Goal: Task Accomplishment & Management: Manage account settings

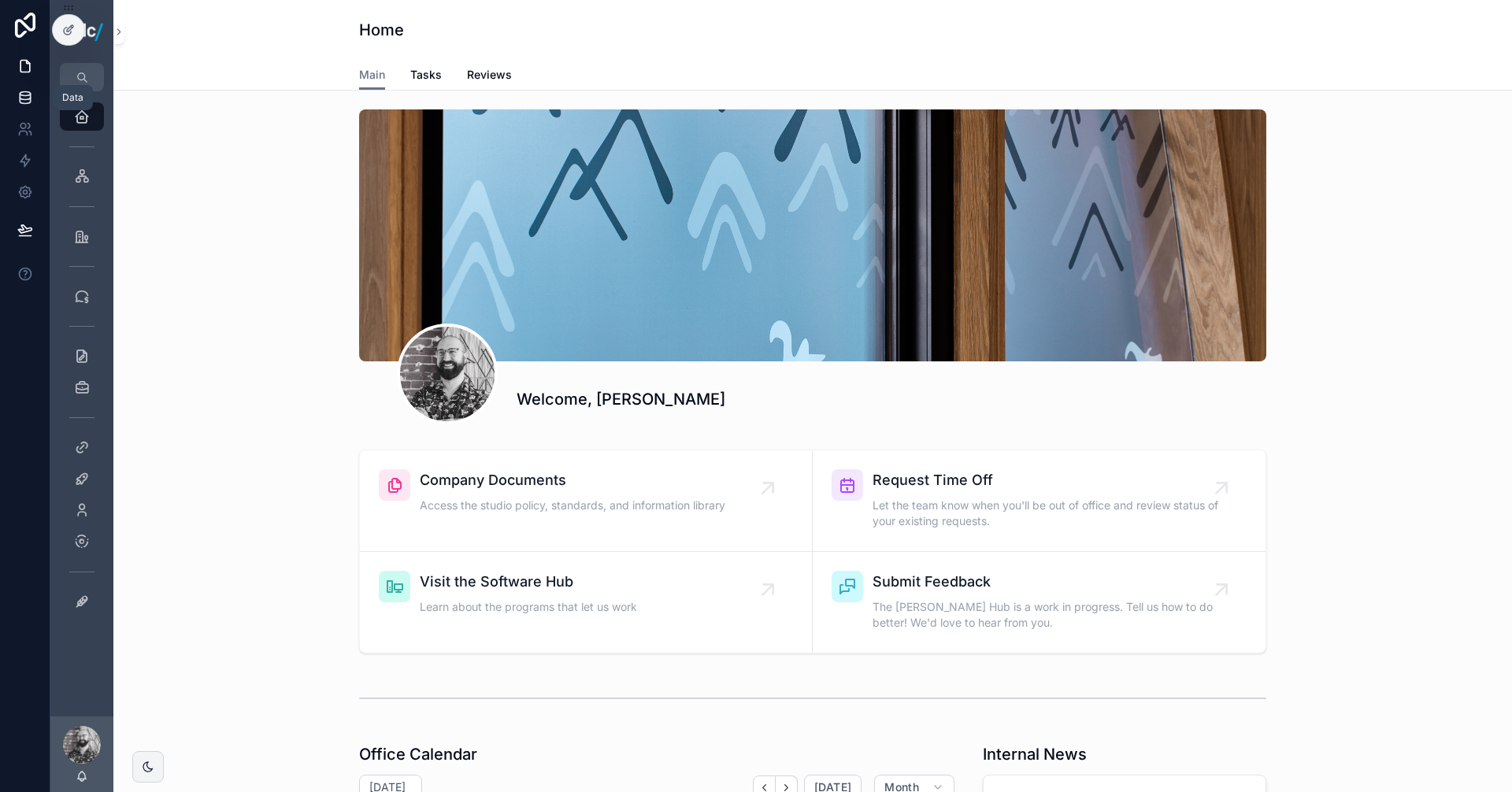
click at [25, 103] on icon at bounding box center [24, 101] width 10 height 7
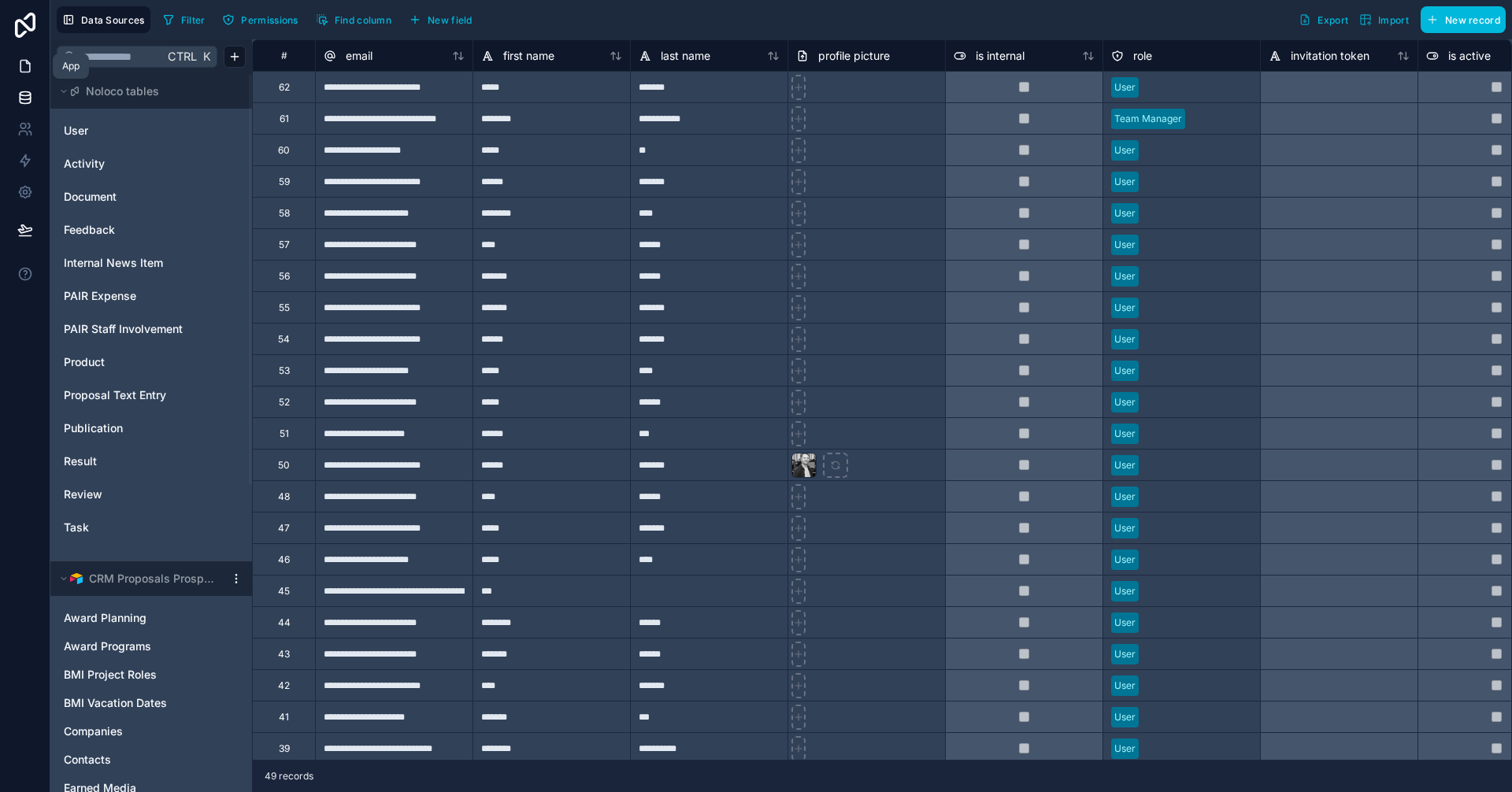
click at [30, 76] on link at bounding box center [24, 66] width 49 height 32
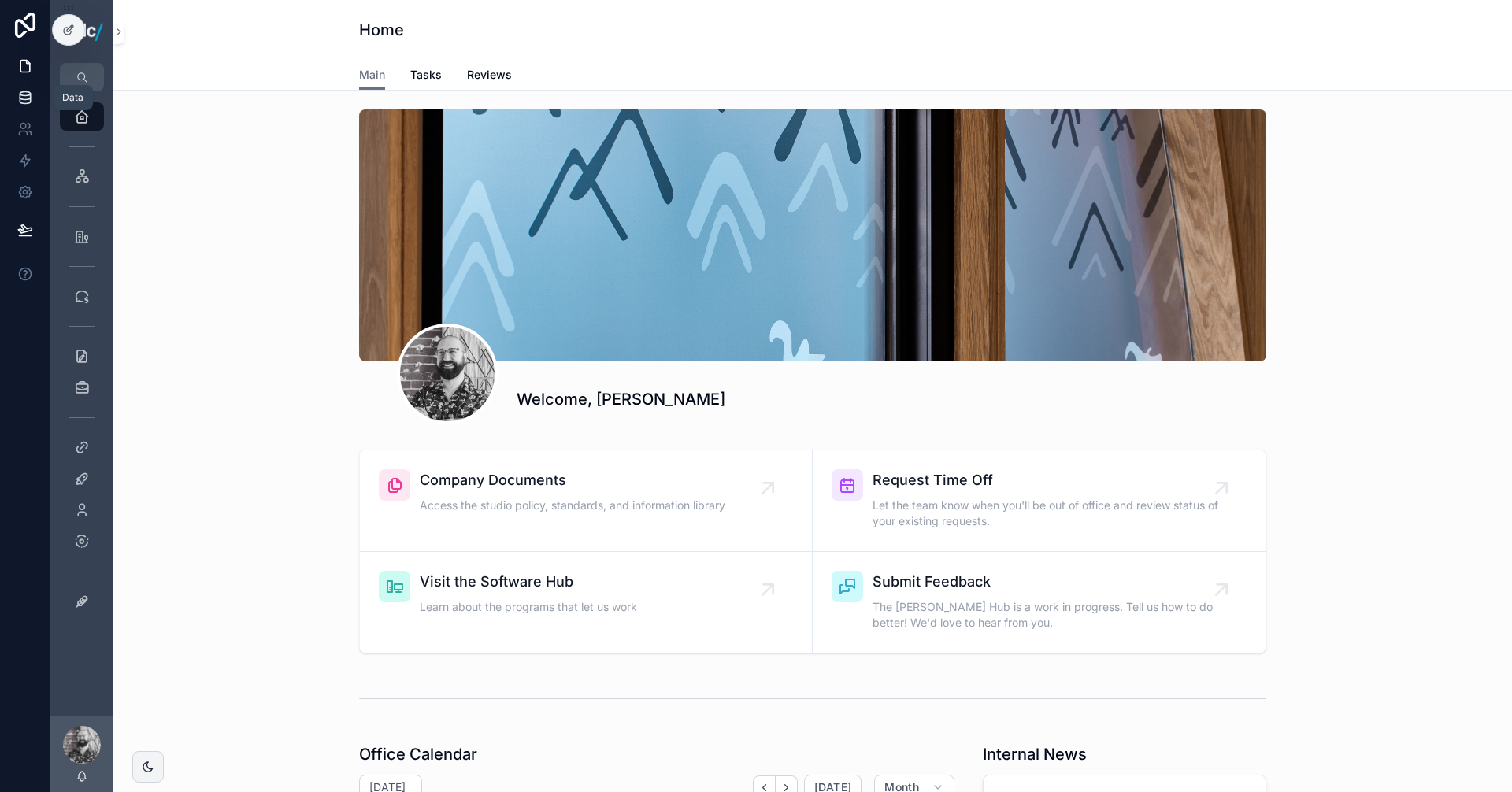
click at [25, 98] on icon at bounding box center [25, 97] width 16 height 16
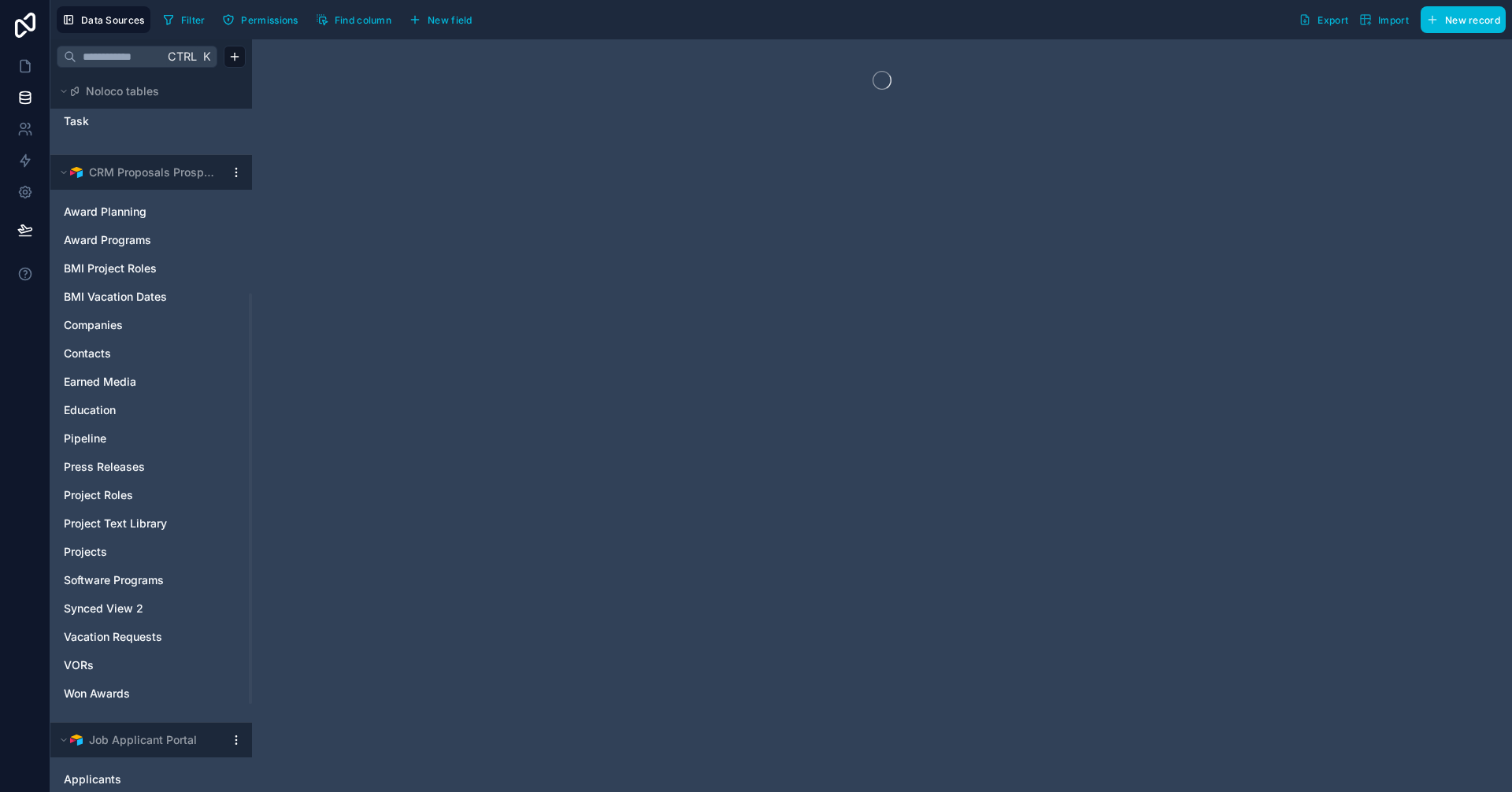
scroll to position [378, 0]
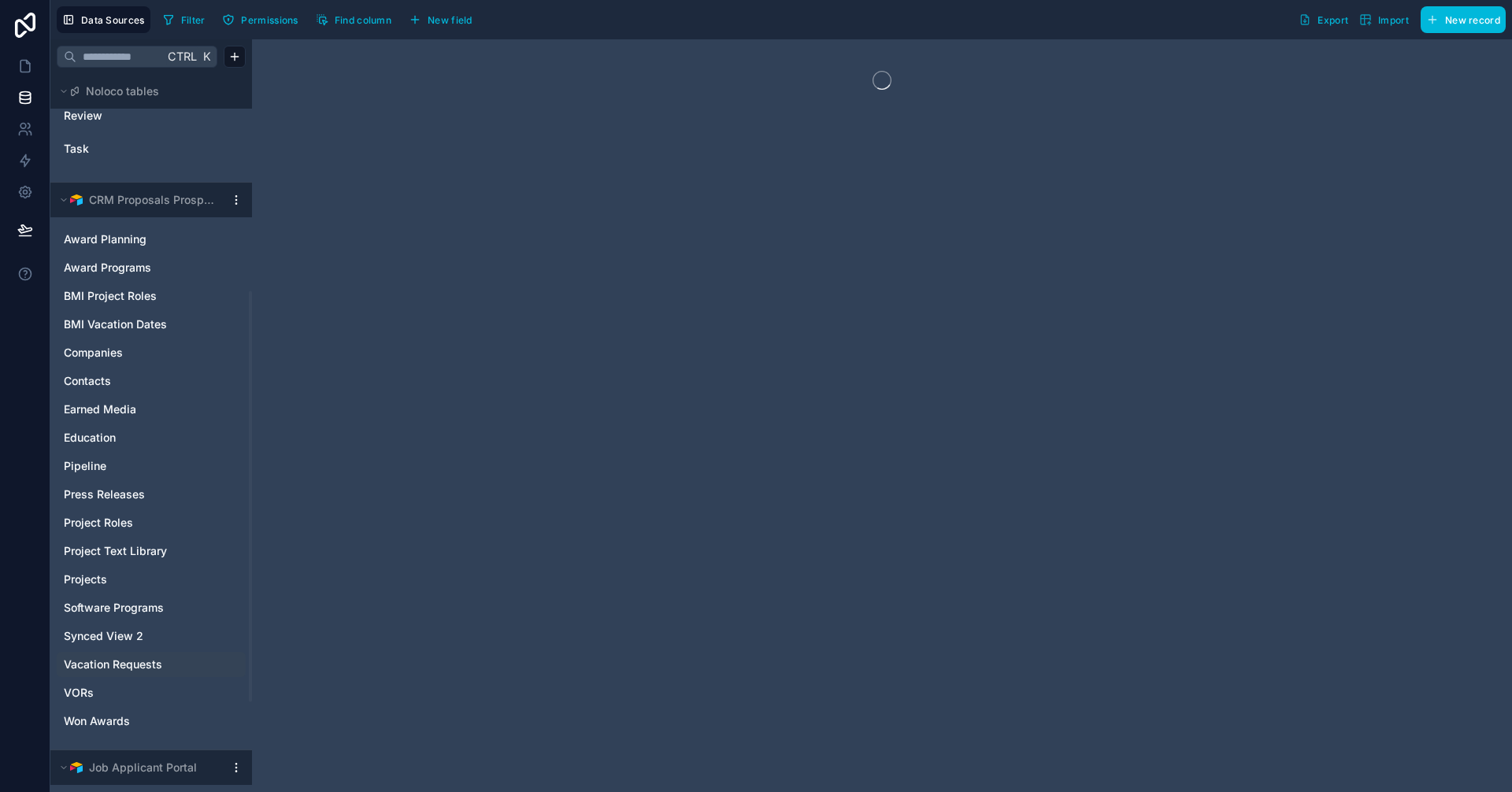
click at [145, 664] on span "Vacation Requests" at bounding box center [113, 664] width 99 height 16
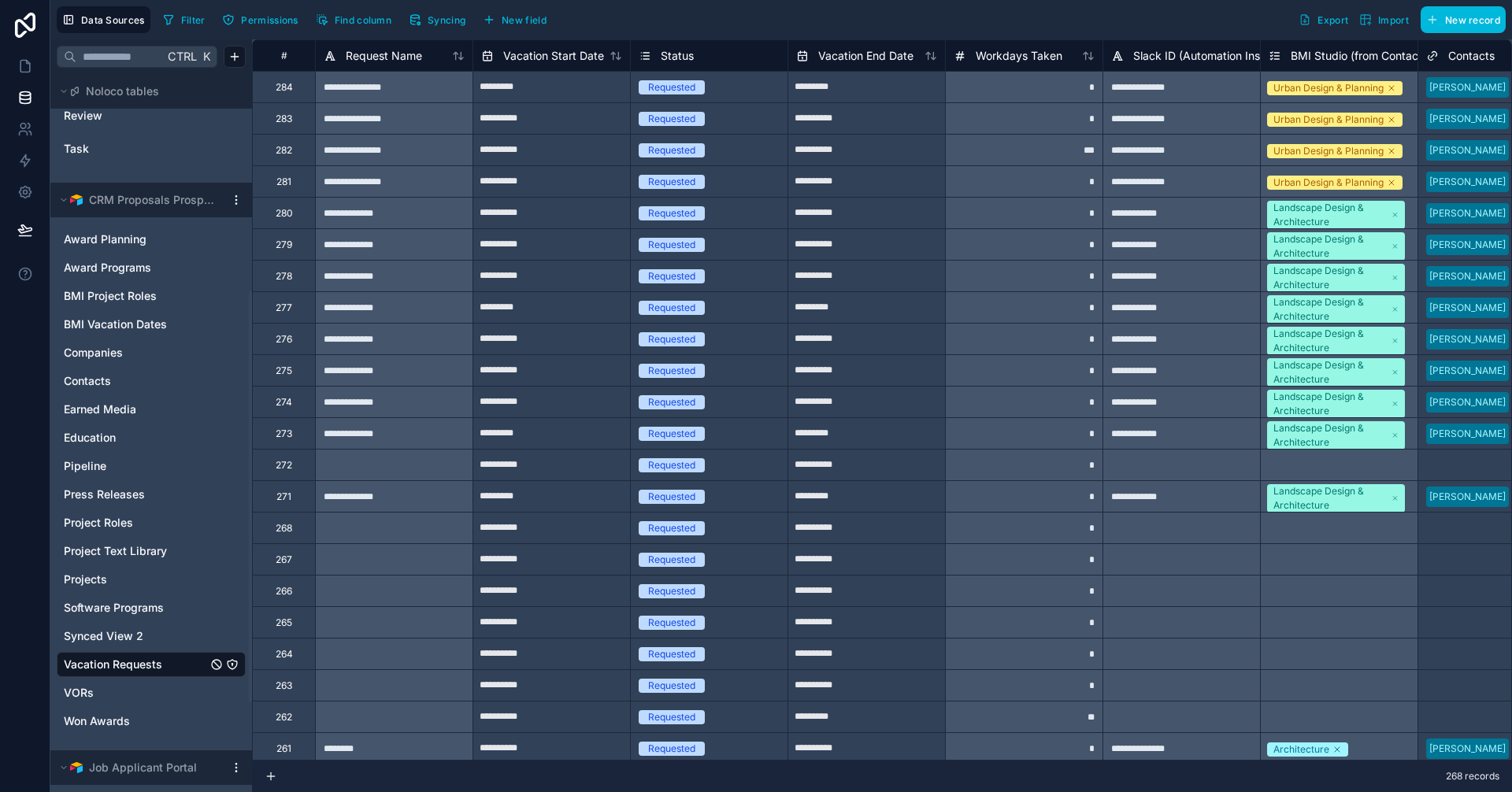
click at [297, 246] on div "279" at bounding box center [283, 244] width 63 height 32
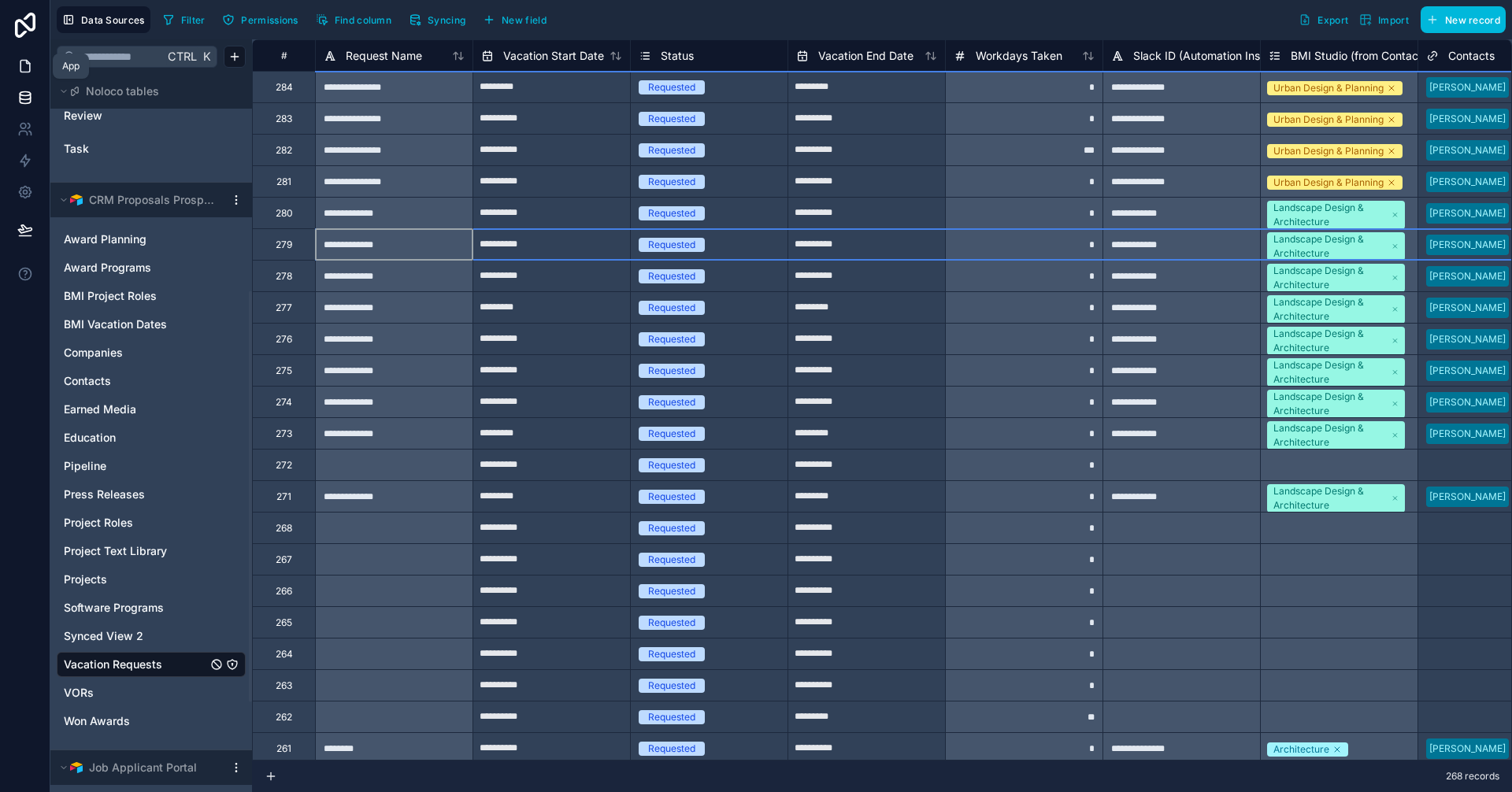
click at [18, 51] on link at bounding box center [24, 66] width 49 height 32
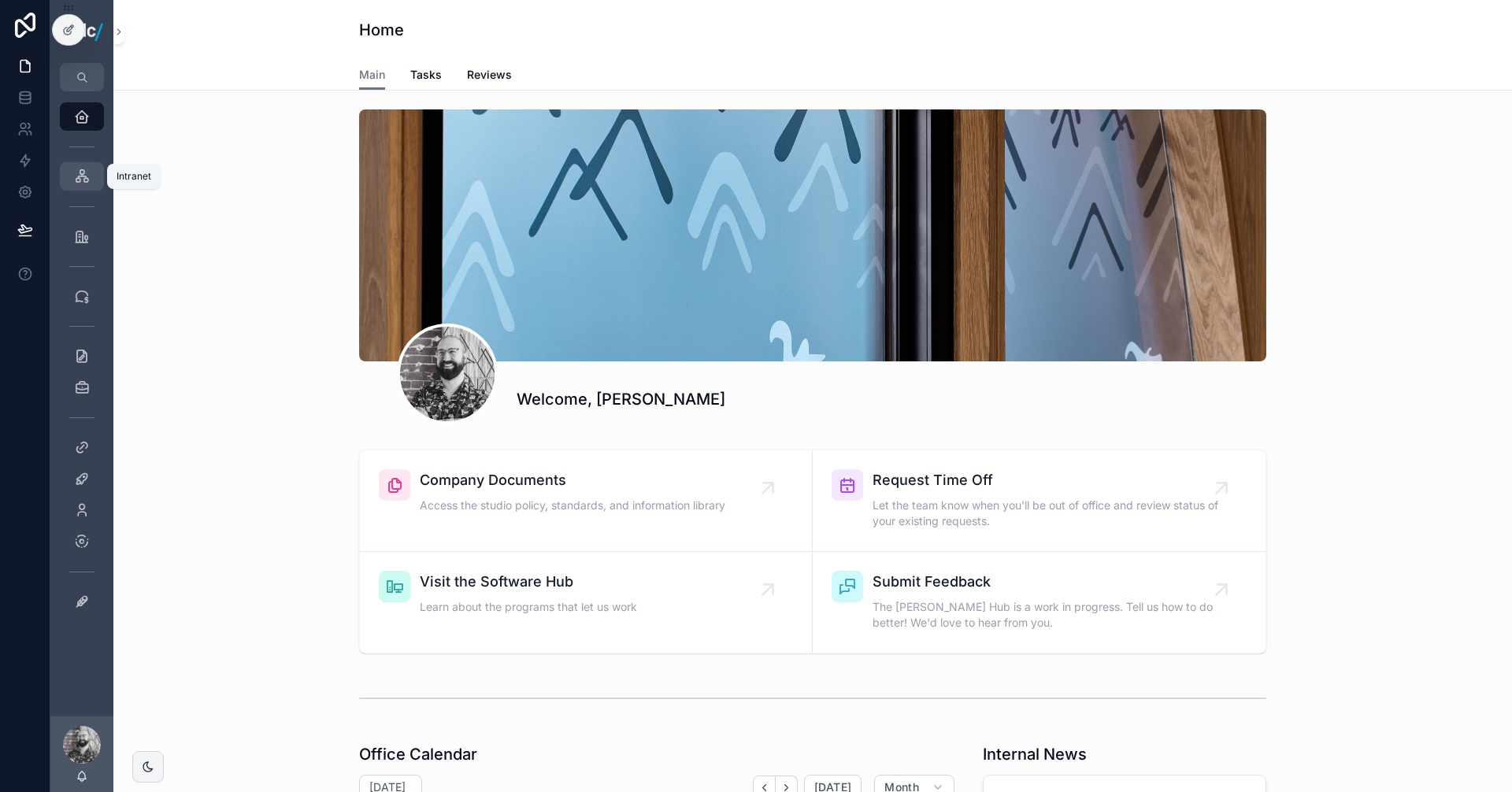
click at [89, 172] on icon "scrollable content" at bounding box center [81, 176] width 16 height 16
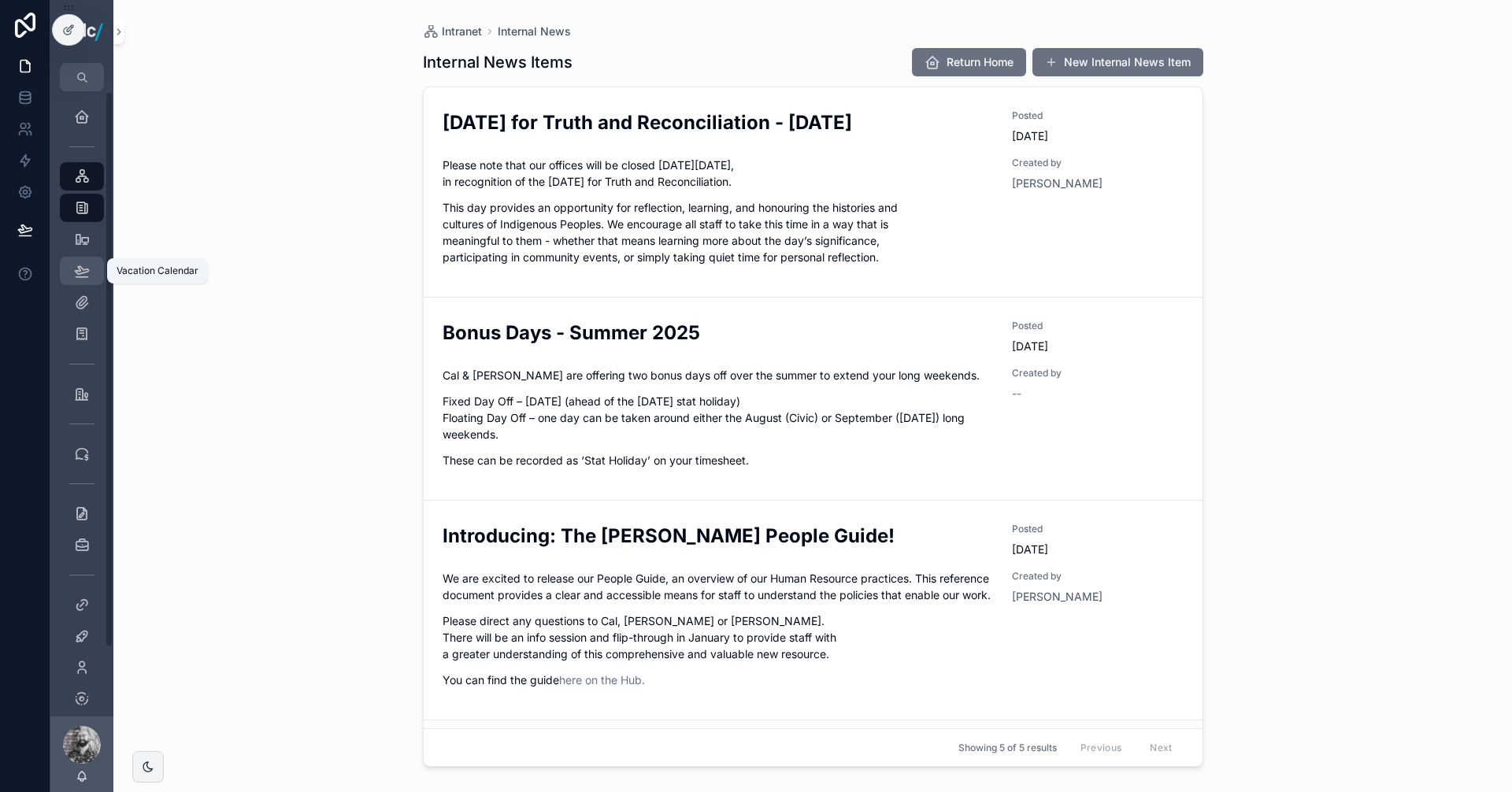
click at [73, 271] on div "Vacation Calendar" at bounding box center [81, 270] width 25 height 25
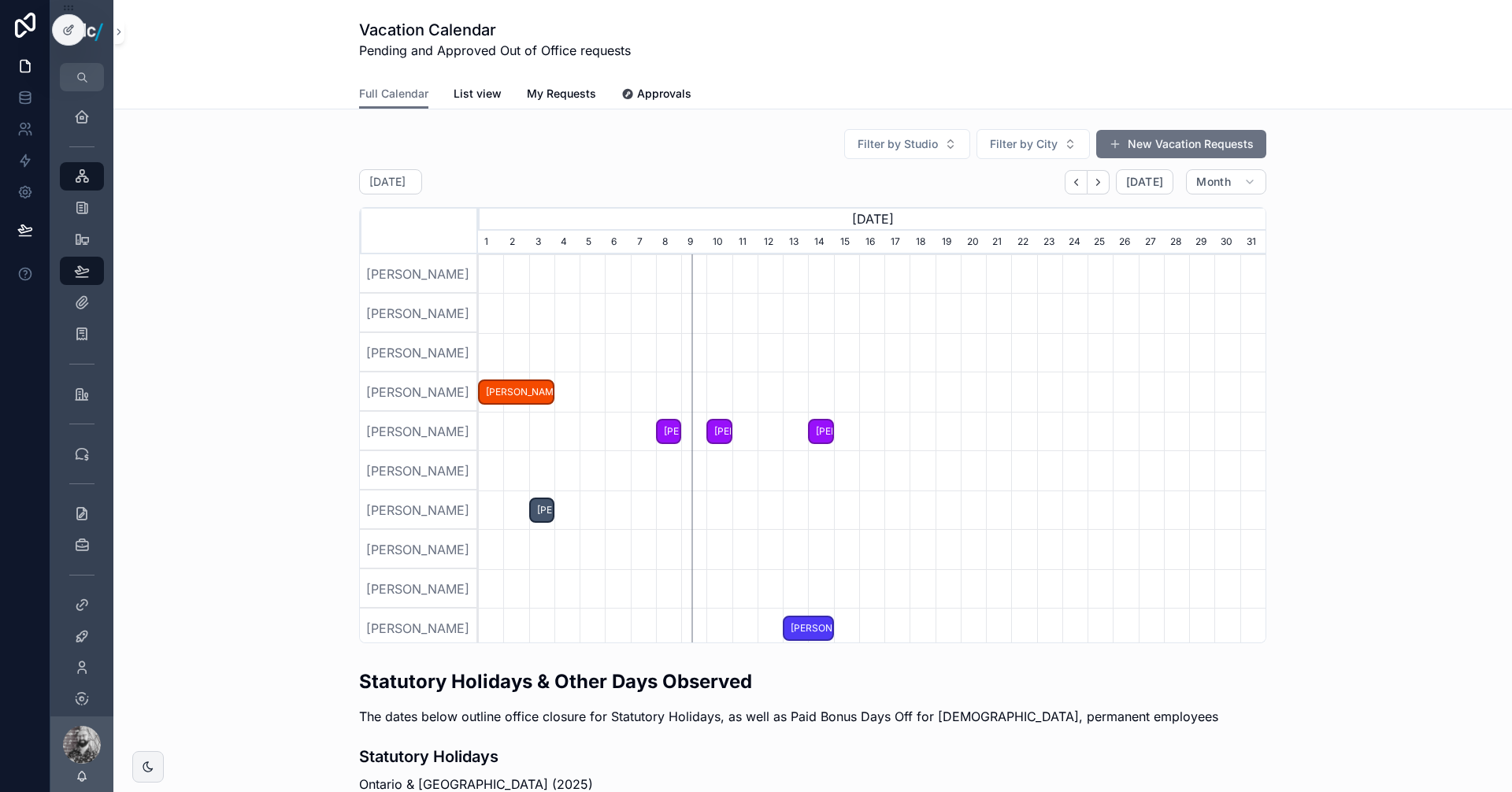
scroll to position [0, 932]
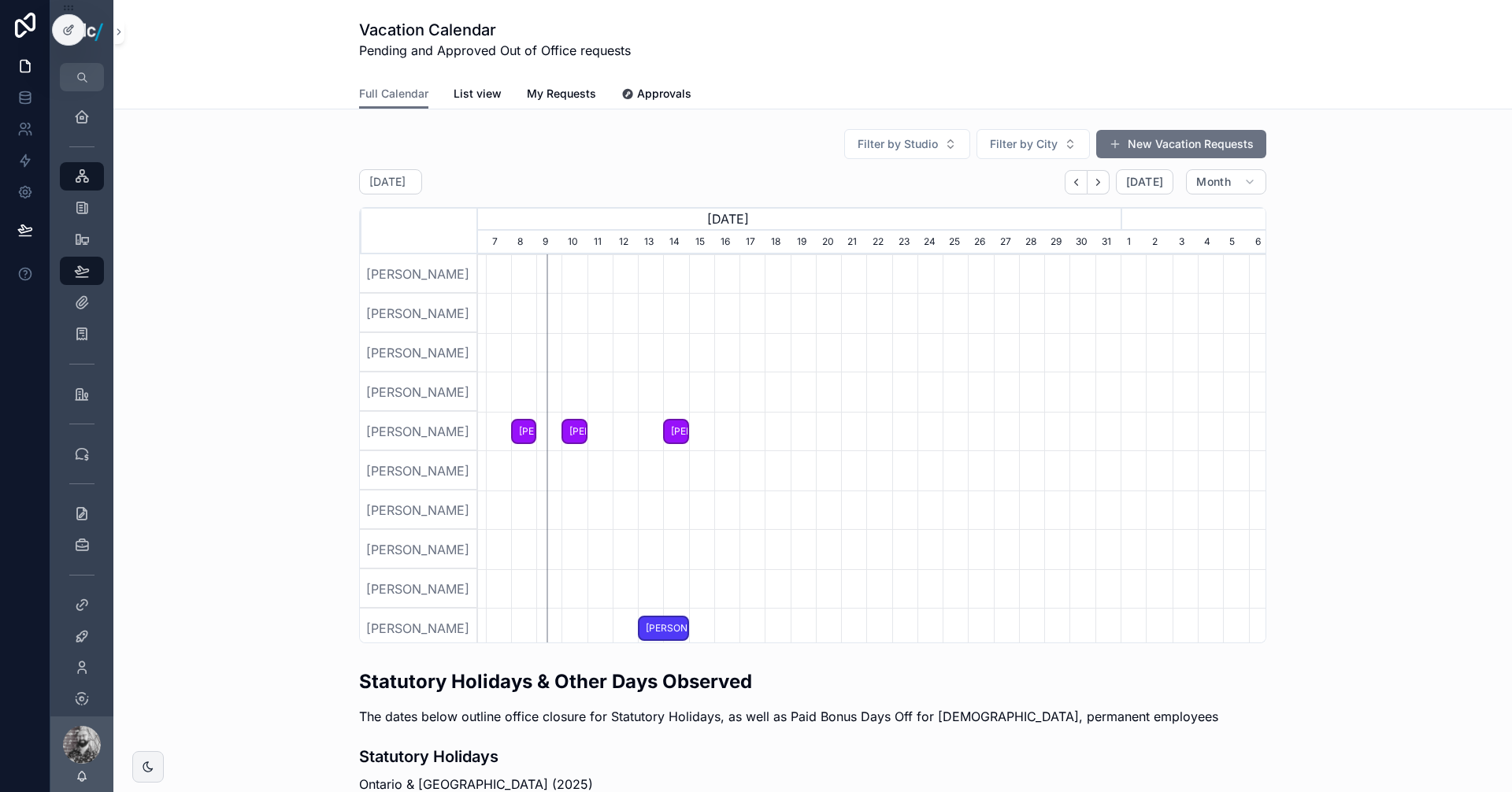
drag, startPoint x: 996, startPoint y: 457, endPoint x: 515, endPoint y: 490, distance: 482.1
click at [564, 489] on div "scrollable content" at bounding box center [726, 471] width 2363 height 39
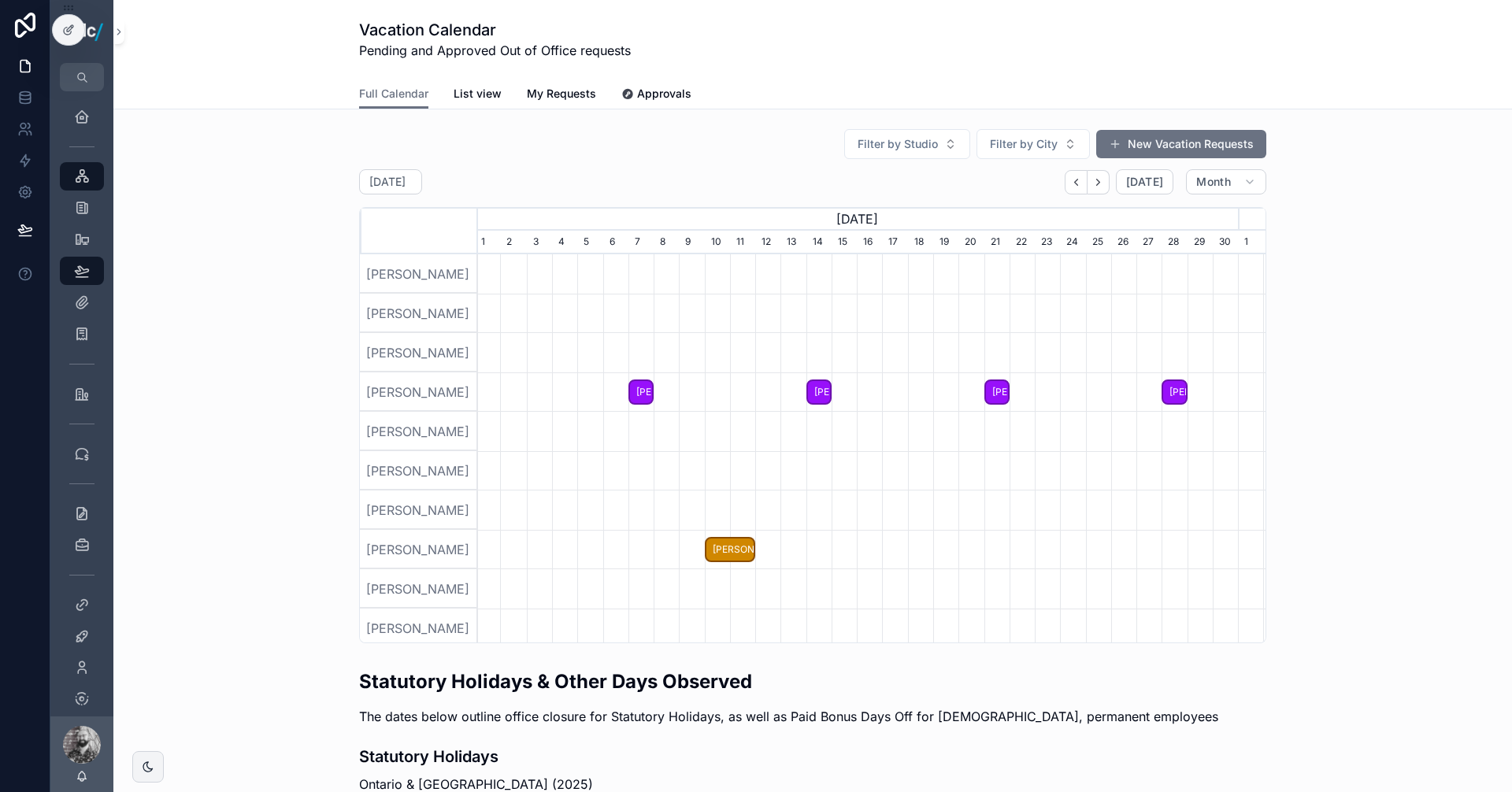
scroll to position [0, 915]
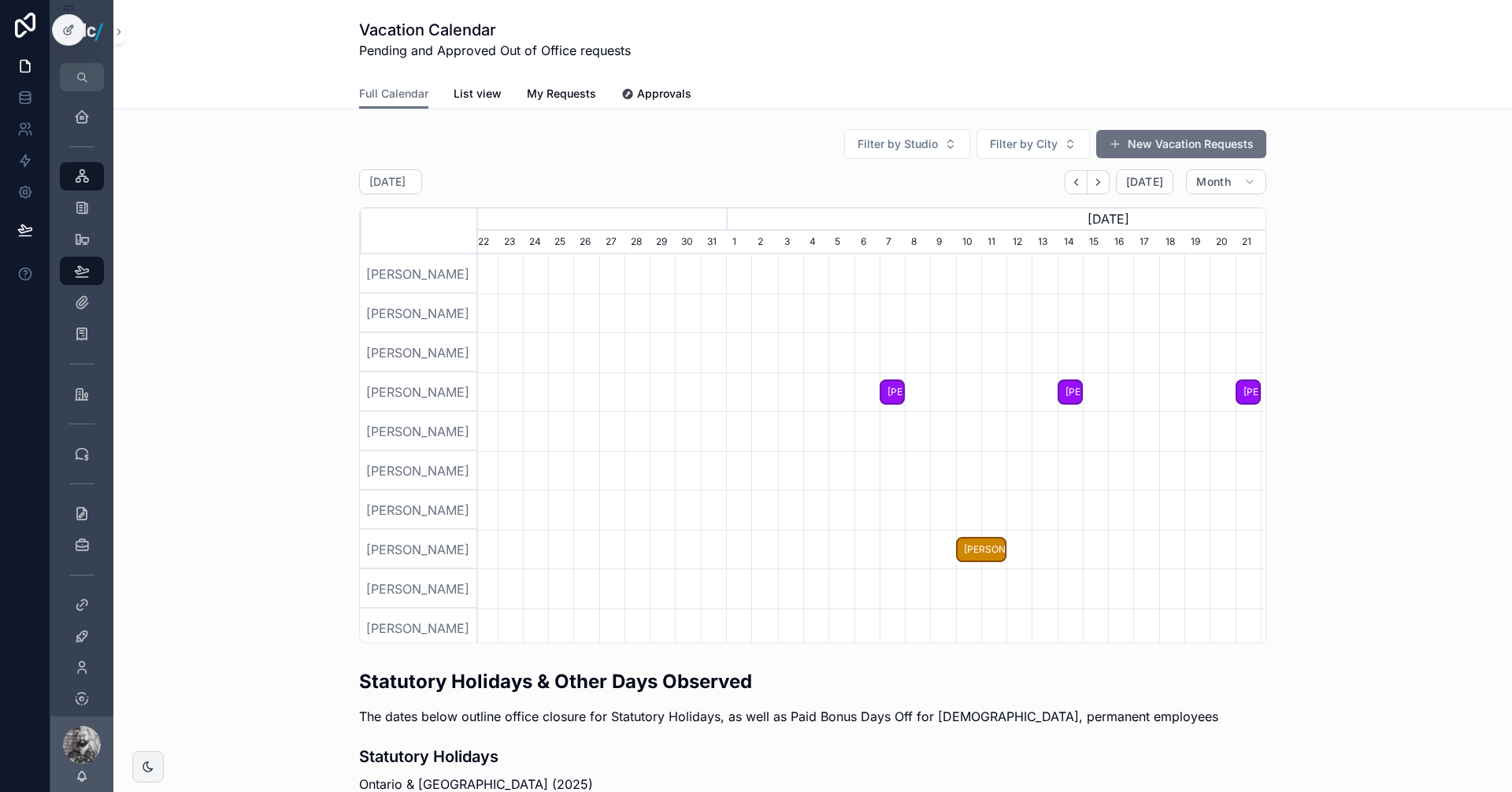
drag, startPoint x: 975, startPoint y: 491, endPoint x: 761, endPoint y: 498, distance: 214.1
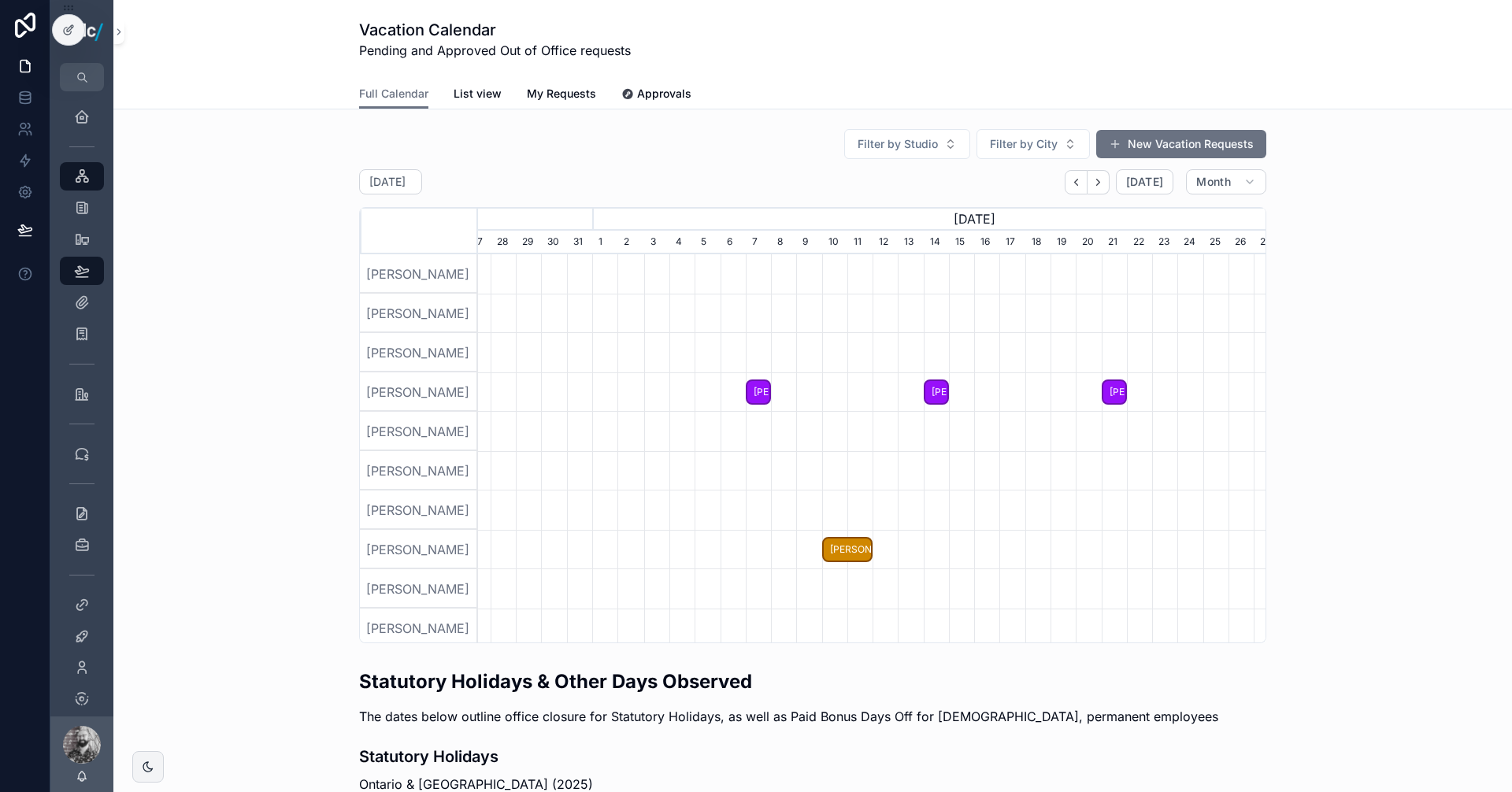
scroll to position [0, 1129]
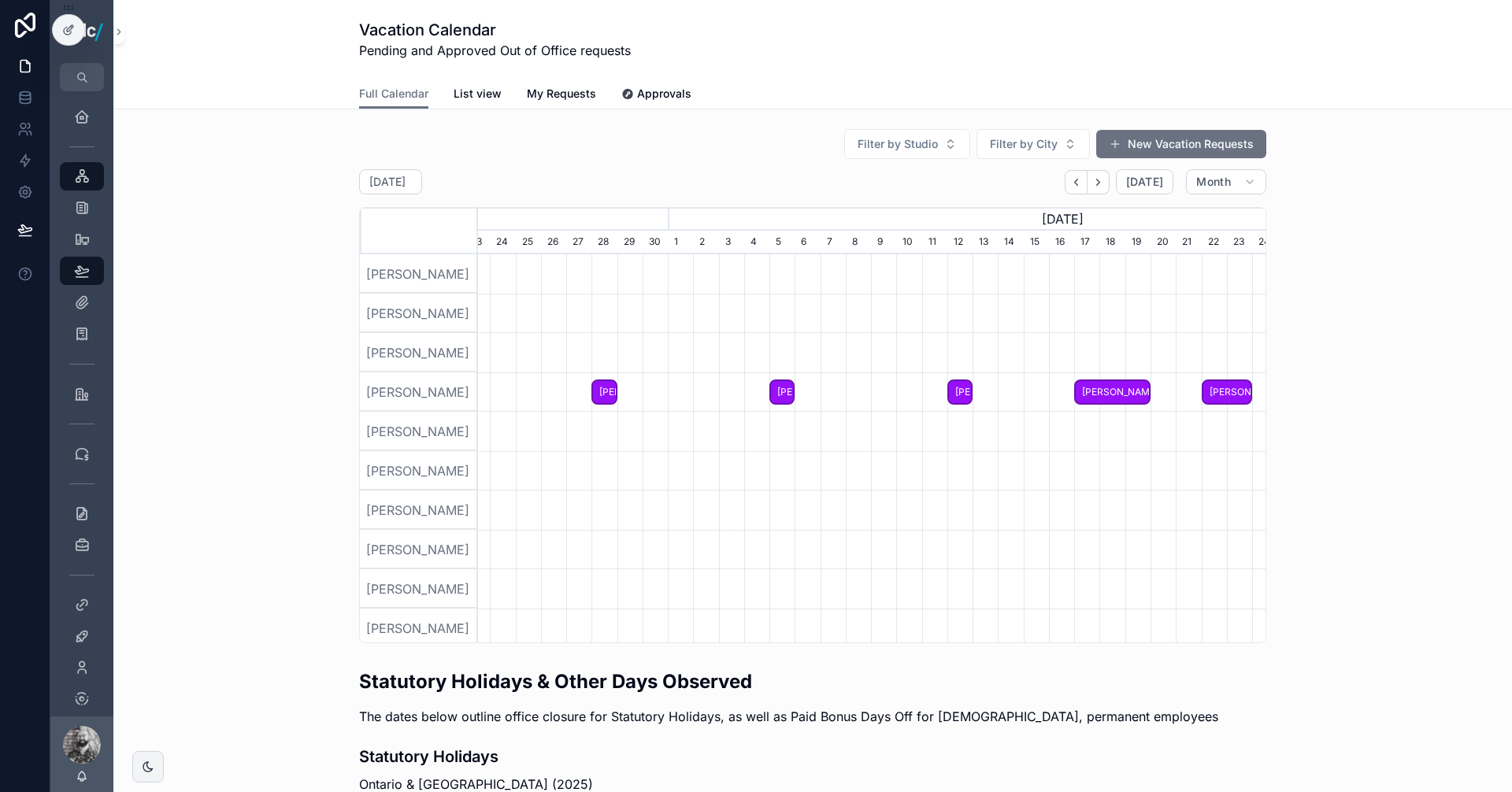
drag, startPoint x: 1070, startPoint y: 471, endPoint x: 668, endPoint y: 484, distance: 402.2
click at [673, 483] on div "scrollable content" at bounding box center [530, 471] width 2363 height 39
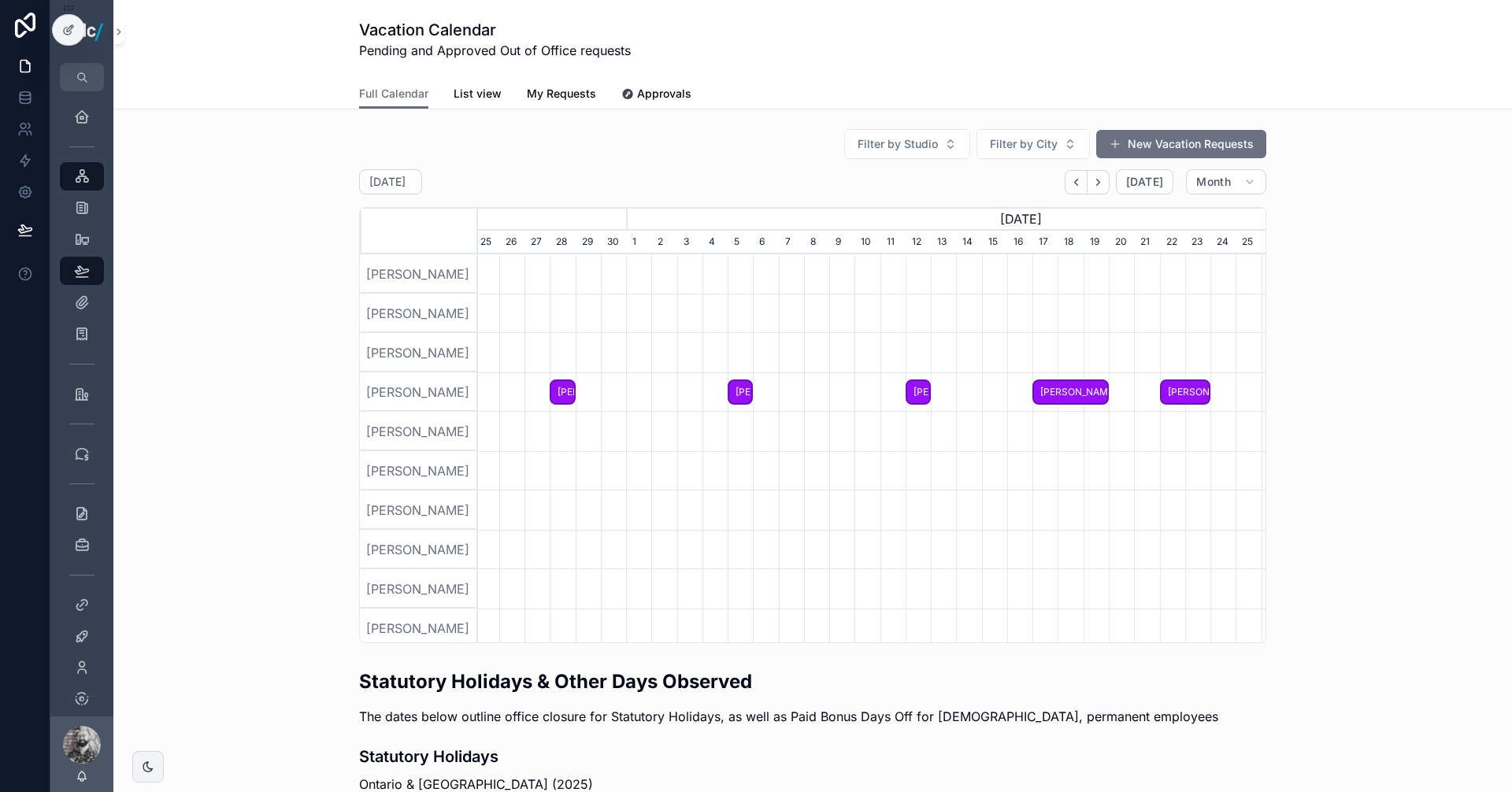
scroll to position [0, 788]
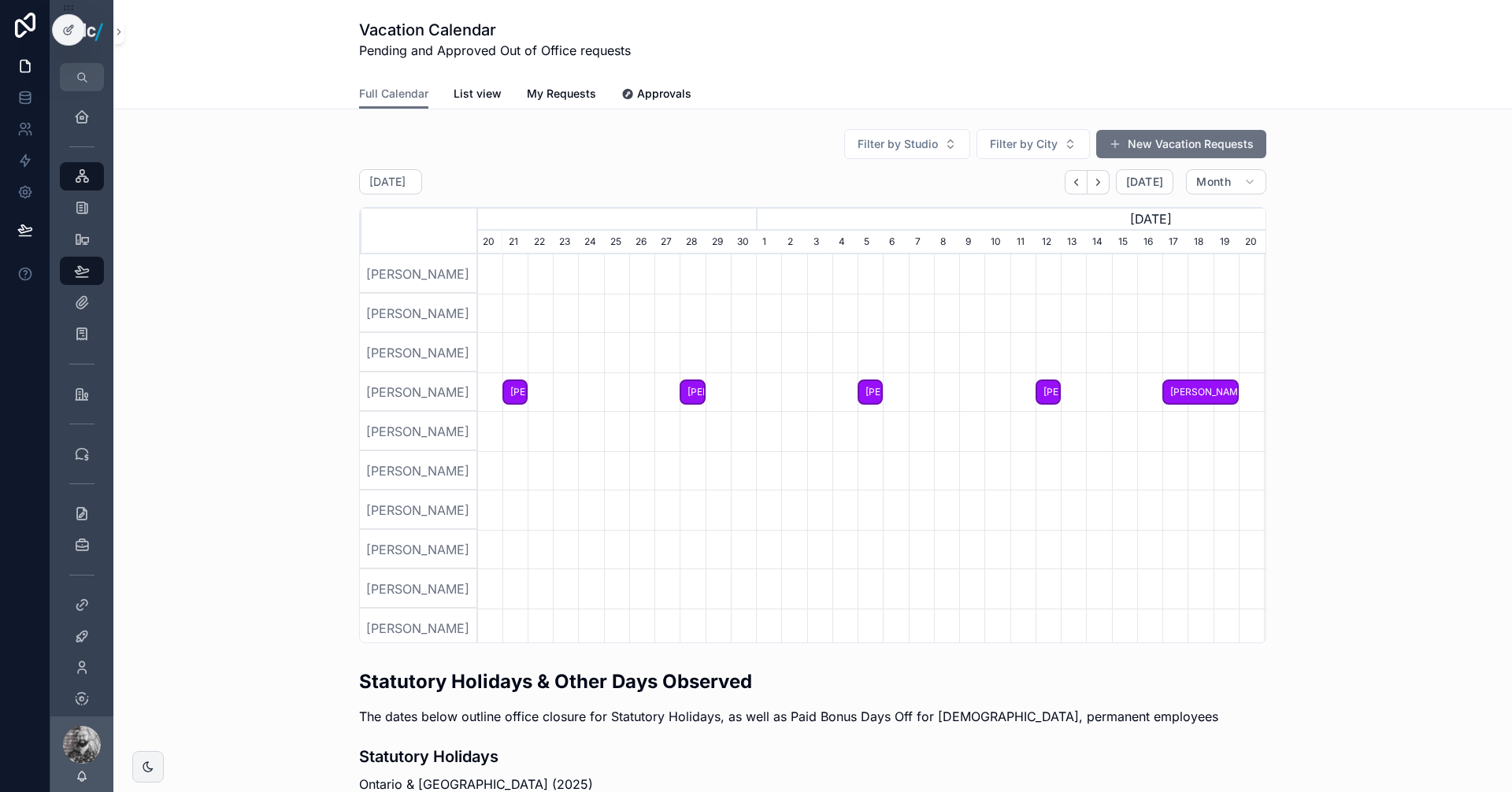
drag, startPoint x: 942, startPoint y: 472, endPoint x: 729, endPoint y: 481, distance: 213.2
click at [714, 482] on div "scrollable content" at bounding box center [872, 471] width 2363 height 39
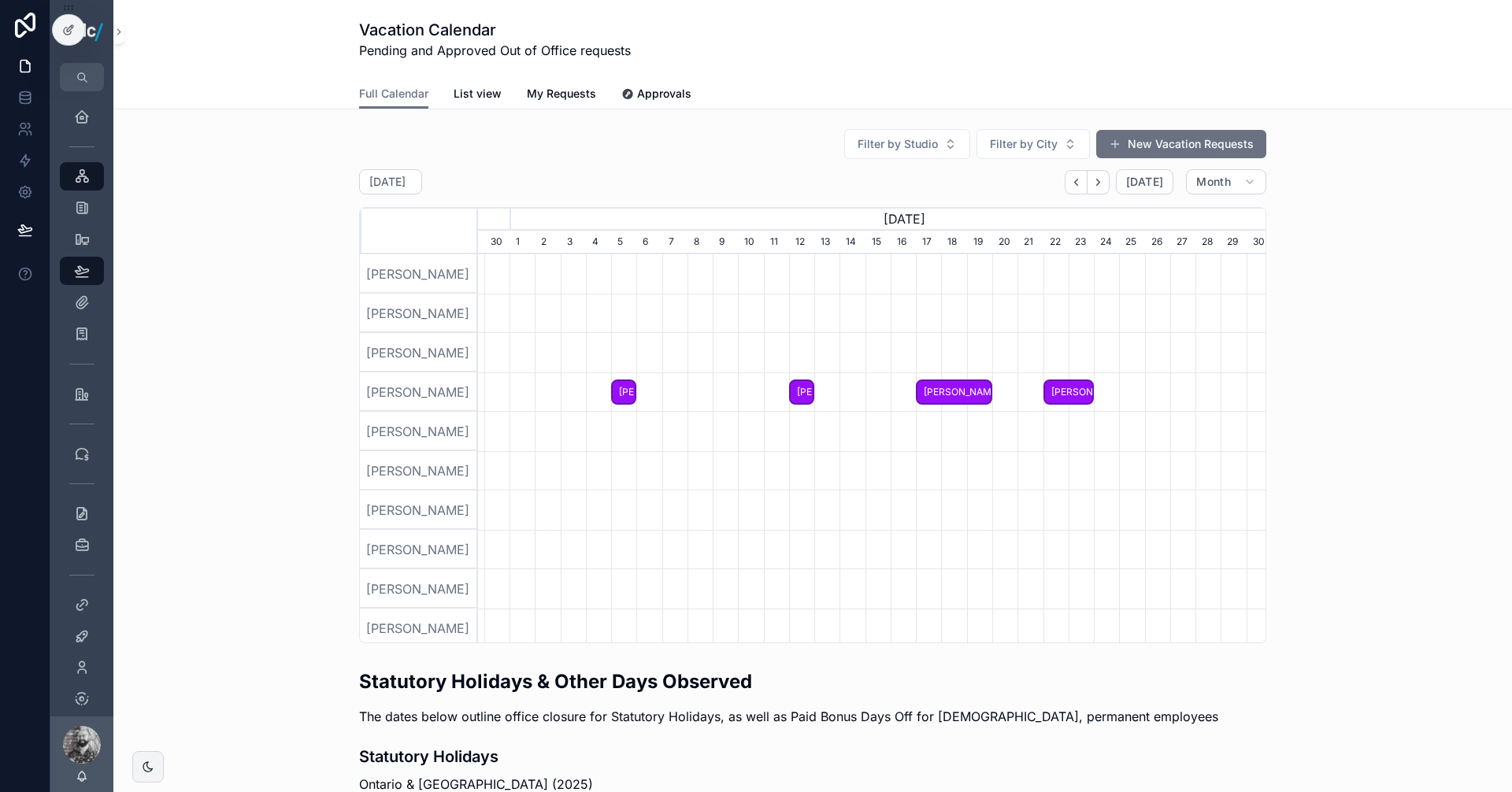
drag, startPoint x: 1053, startPoint y: 438, endPoint x: 922, endPoint y: 451, distance: 131.6
click at [478, 451] on div "scrollable content" at bounding box center [84, 333] width 788 height 1575
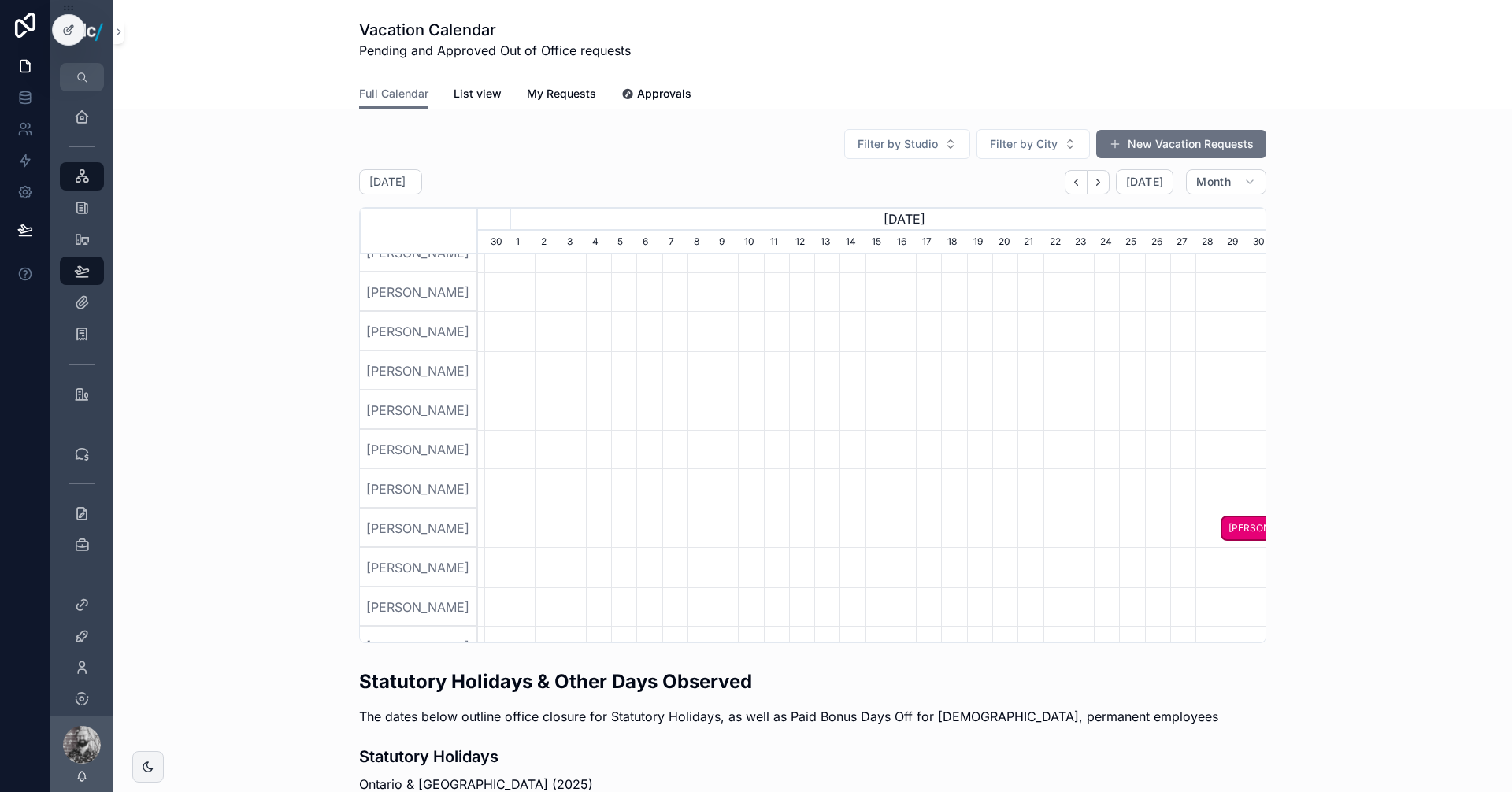
scroll to position [651, 0]
click at [972, 451] on span "[PERSON_NAME]" at bounding box center [954, 450] width 74 height 26
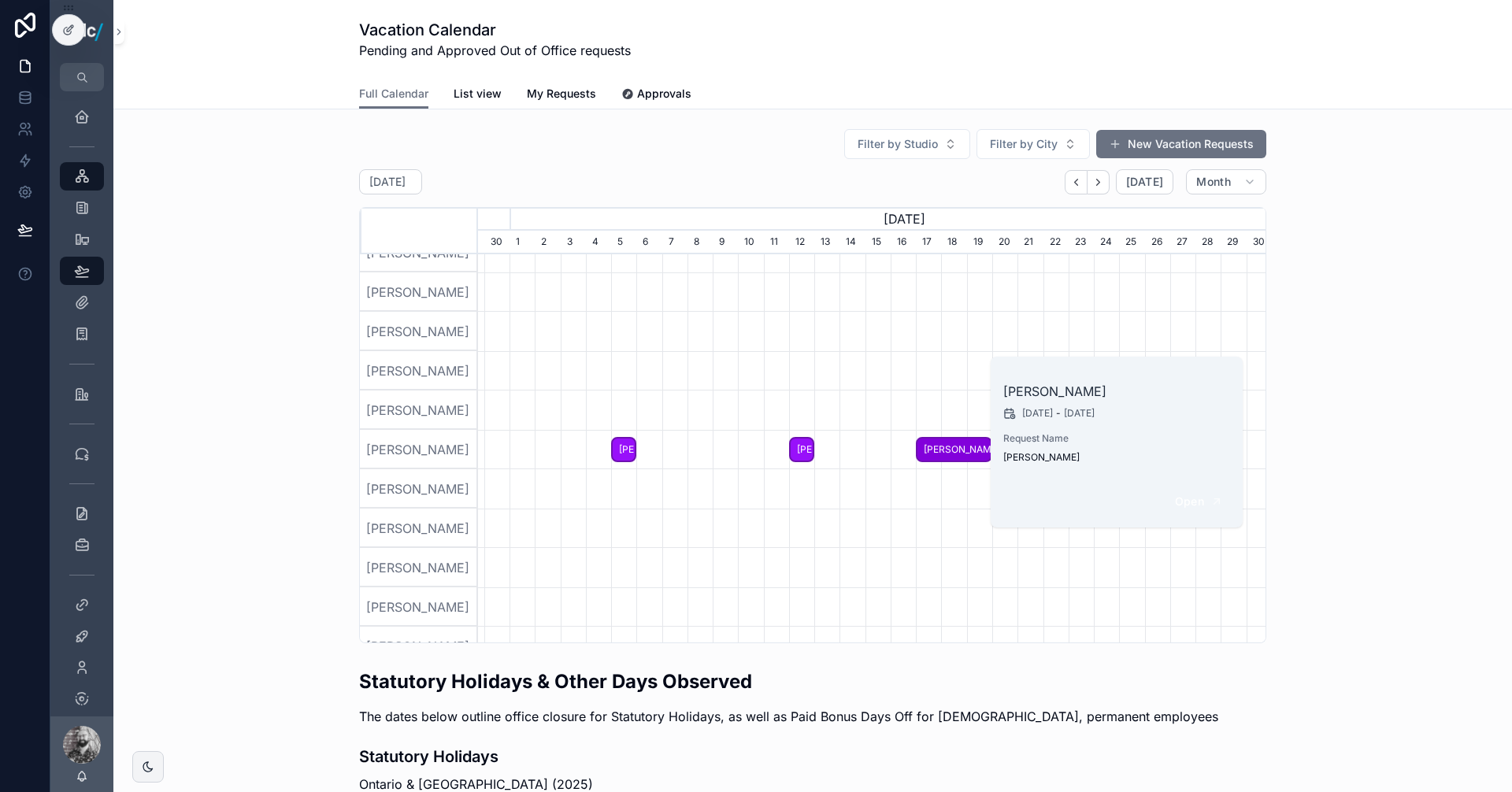
click at [1210, 504] on button "Open" at bounding box center [1200, 502] width 69 height 26
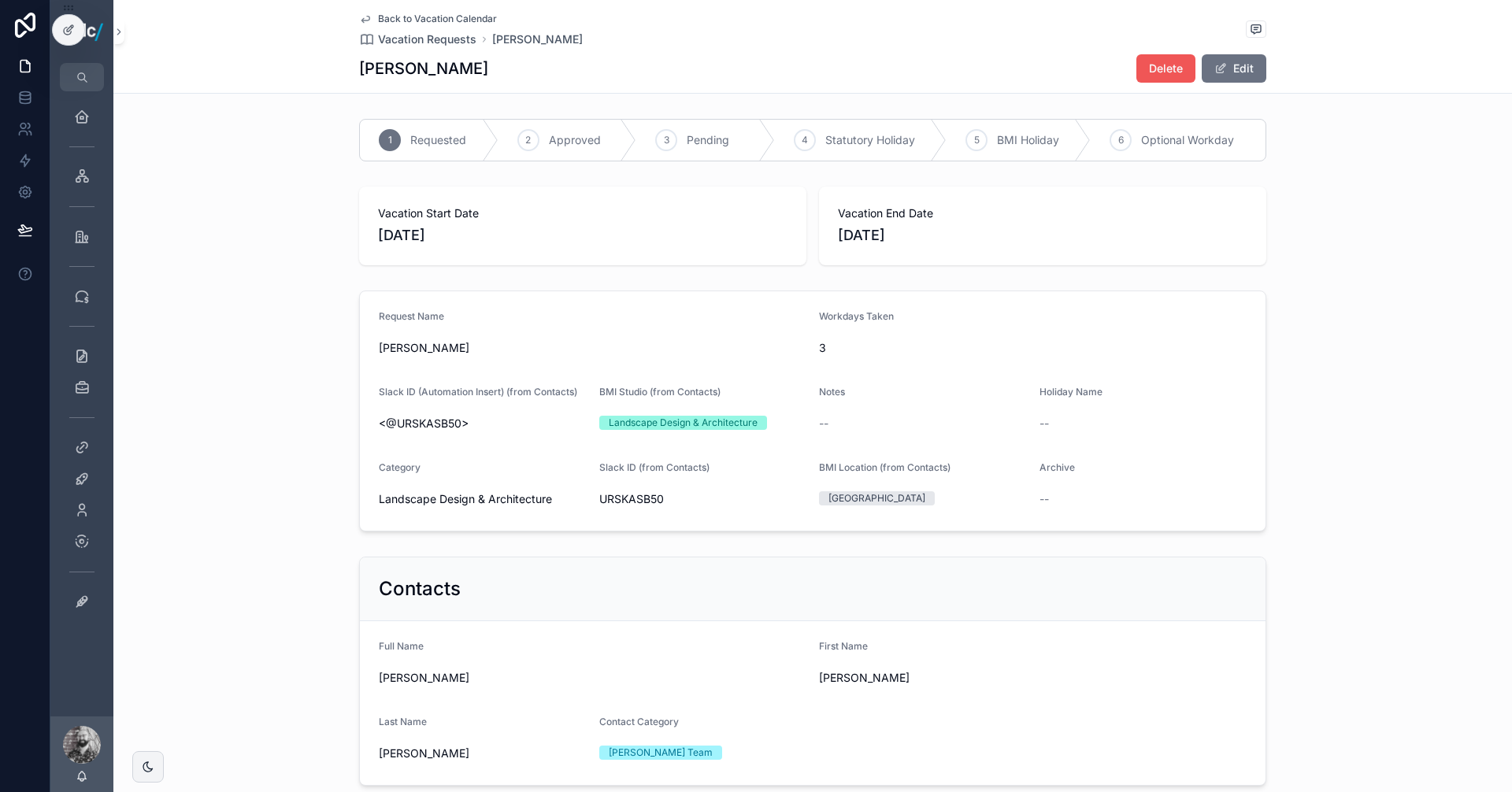
click at [1163, 67] on span "Delete" at bounding box center [1166, 68] width 34 height 16
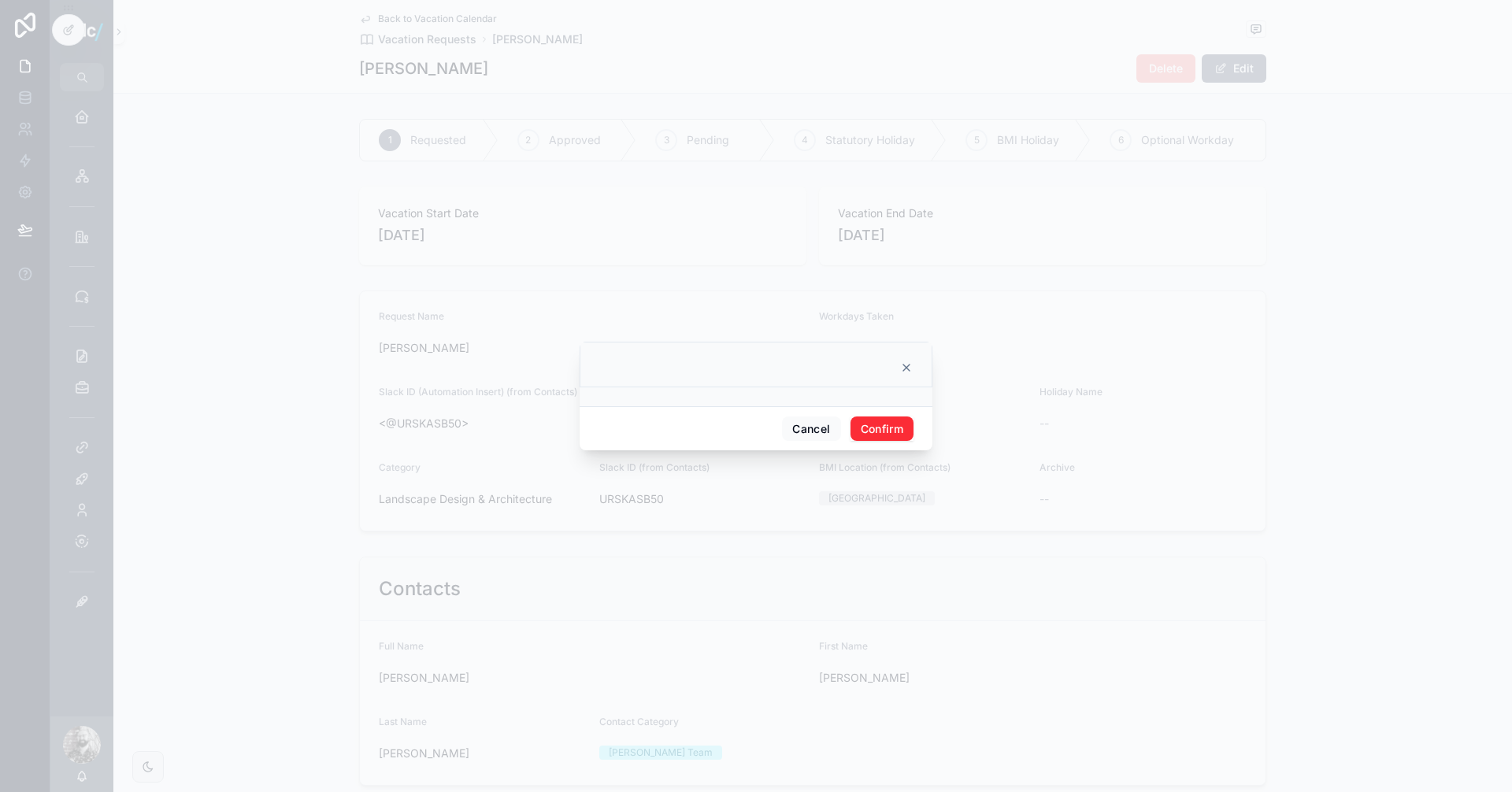
click at [895, 430] on button "Confirm" at bounding box center [883, 429] width 63 height 25
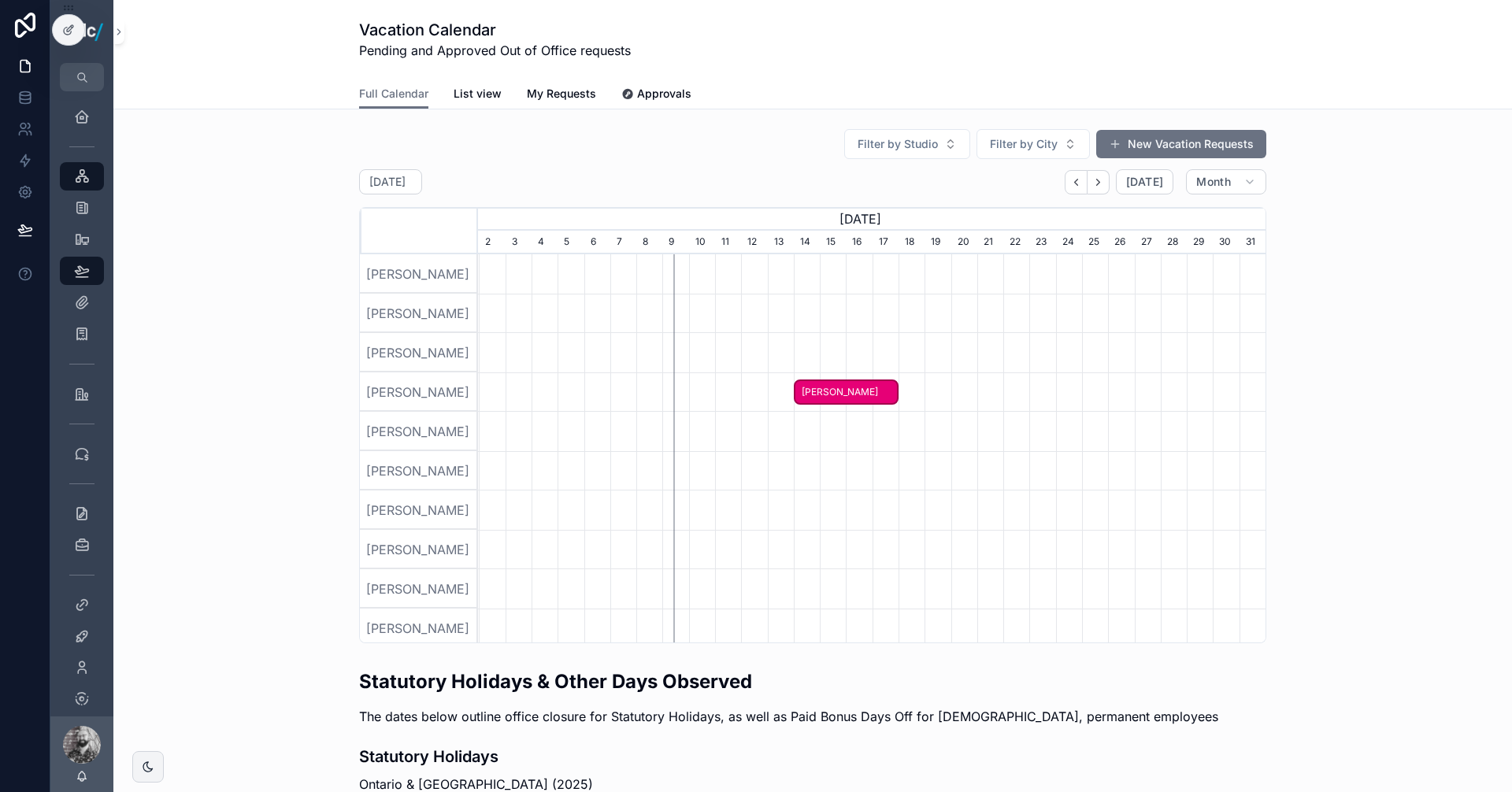
scroll to position [0, 788]
